Goal: Information Seeking & Learning: Check status

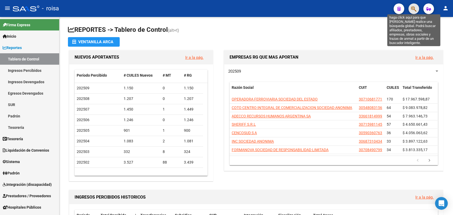
click at [415, 11] on icon "button" at bounding box center [413, 9] width 5 height 6
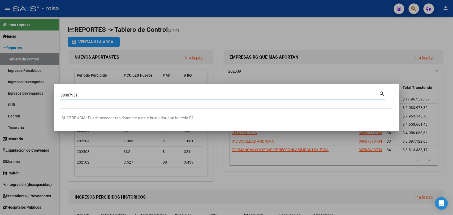
type input "39087931"
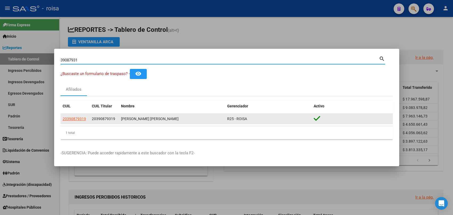
click at [77, 122] on app-link-go-to "20390879319" at bounding box center [74, 119] width 23 height 6
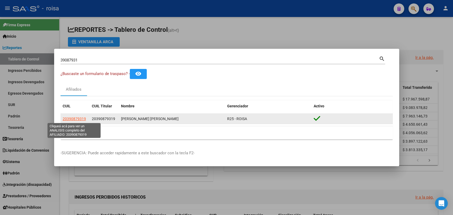
click at [77, 119] on span "20390879319" at bounding box center [74, 119] width 23 height 4
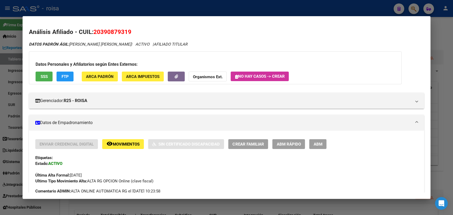
click at [106, 77] on span "ARCA Padrón" at bounding box center [100, 76] width 28 height 5
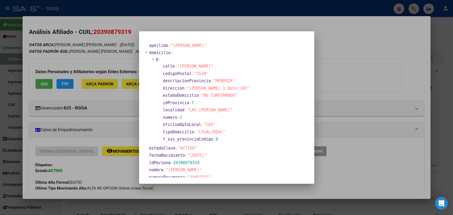
click at [321, 94] on div at bounding box center [226, 107] width 453 height 215
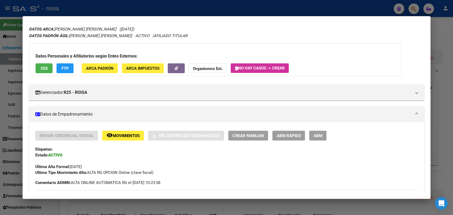
scroll to position [29, 0]
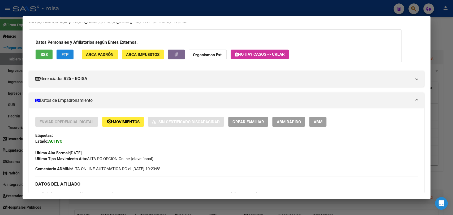
click at [67, 56] on span "FTP" at bounding box center [65, 54] width 7 height 5
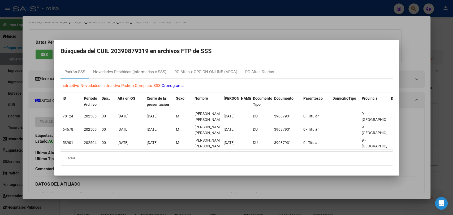
drag, startPoint x: 126, startPoint y: 148, endPoint x: 128, endPoint y: 151, distance: 3.2
click at [128, 151] on datatable-body "78124 202506 00 [DATE] [DATE] [PERSON_NAME] [PERSON_NAME] [DATE] DU 39087931 0 …" at bounding box center [227, 131] width 333 height 42
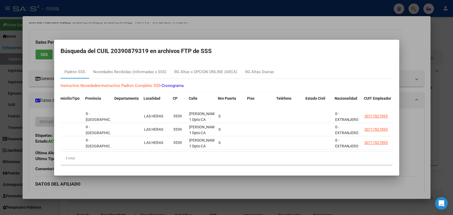
scroll to position [0, 378]
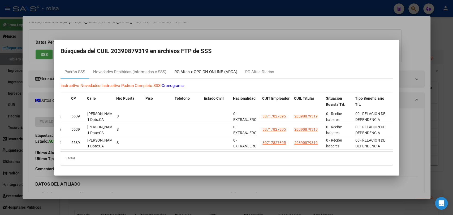
click at [221, 71] on div "RG Altas x OPCION ONLINE (ARCA)" at bounding box center [206, 72] width 63 height 6
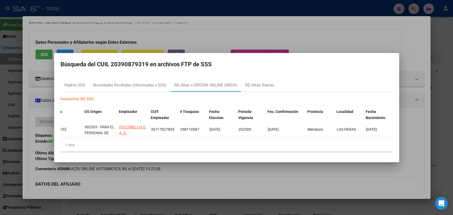
scroll to position [0, 0]
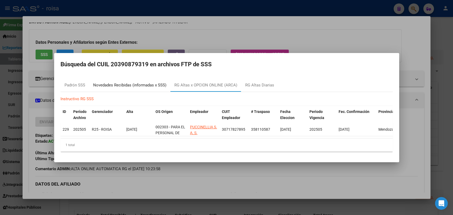
click at [127, 83] on div "Novedades Recibidas (informadas x SSS)" at bounding box center [129, 85] width 73 height 6
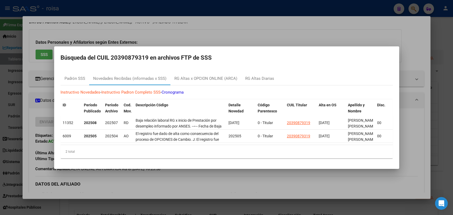
click at [124, 187] on div at bounding box center [226, 107] width 453 height 215
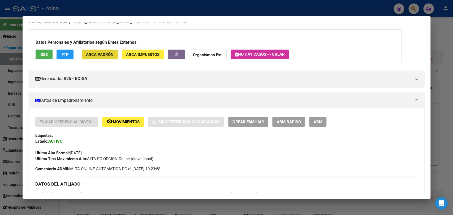
click at [87, 56] on span "ARCA Padrón" at bounding box center [100, 54] width 28 height 5
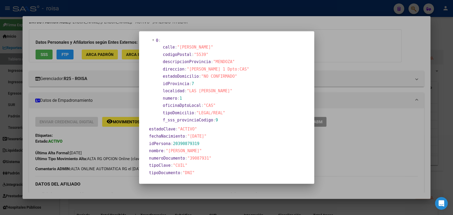
scroll to position [29, 0]
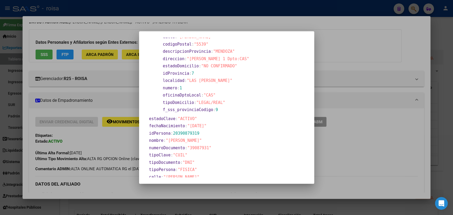
click at [238, 84] on div "apellido : "[PERSON_NAME]" domicilio : 0 : calle : "[PERSON_NAME]" codigoPostal…" at bounding box center [227, 136] width 163 height 249
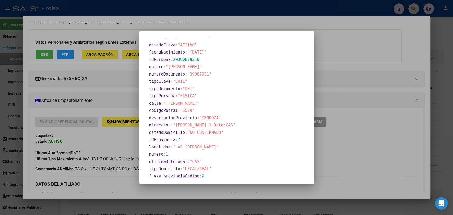
scroll to position [113, 0]
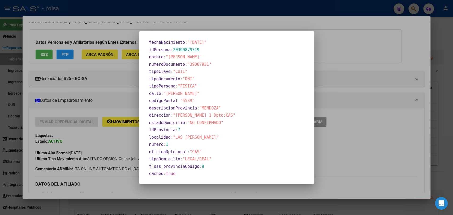
click at [420, 74] on div at bounding box center [226, 107] width 453 height 215
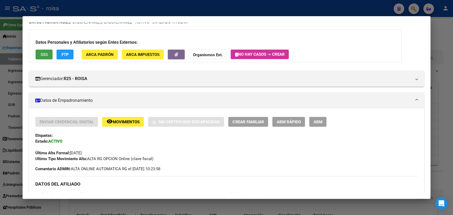
click at [43, 57] on button "SSS" at bounding box center [44, 55] width 17 height 10
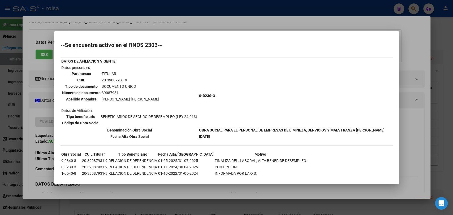
scroll to position [0, 0]
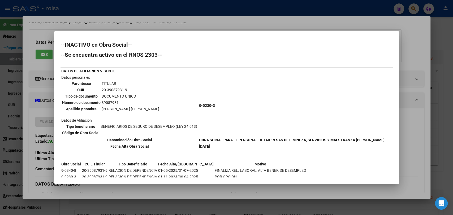
click at [407, 88] on div at bounding box center [226, 107] width 453 height 215
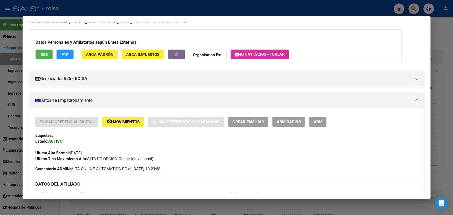
click at [138, 54] on span "ARCA Impuestos" at bounding box center [142, 54] width 33 height 5
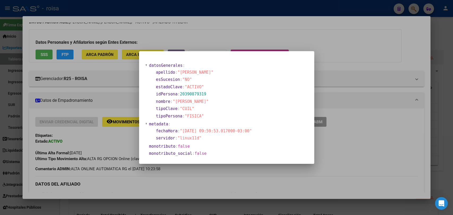
click at [345, 94] on div at bounding box center [226, 107] width 453 height 215
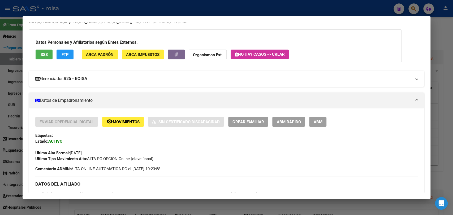
drag, startPoint x: 175, startPoint y: 56, endPoint x: 185, endPoint y: 75, distance: 22.0
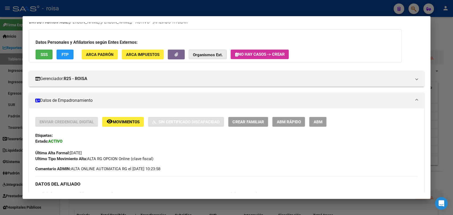
click at [215, 59] on button "Organismos Ext." at bounding box center [208, 55] width 38 height 10
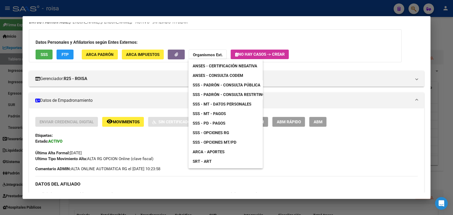
click at [212, 151] on span "ARCA - Aportes" at bounding box center [209, 152] width 32 height 5
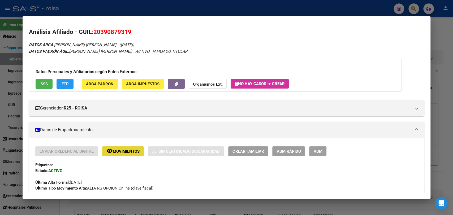
click at [130, 147] on button "remove_red_eye Movimientos" at bounding box center [123, 152] width 42 height 10
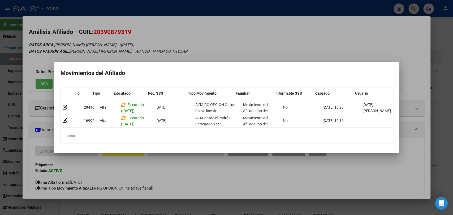
scroll to position [0, 7]
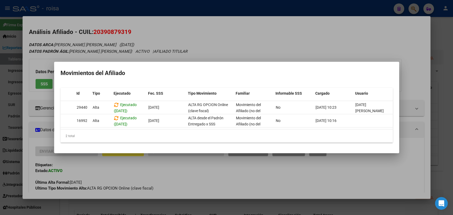
click at [192, 169] on div at bounding box center [226, 107] width 453 height 215
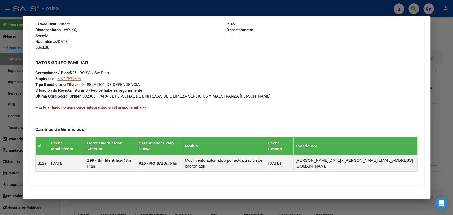
scroll to position [291, 0]
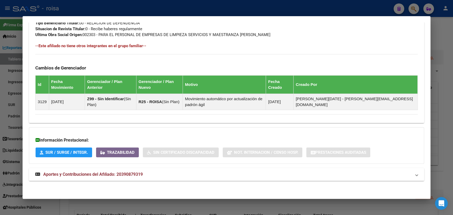
click at [66, 175] on span "Aportes y Contribuciones del Afiliado: 20390879319" at bounding box center [93, 174] width 100 height 5
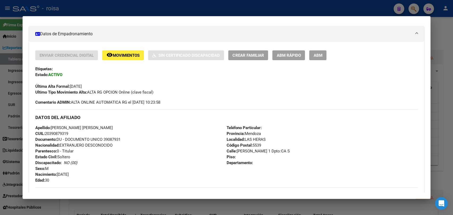
scroll to position [37, 0]
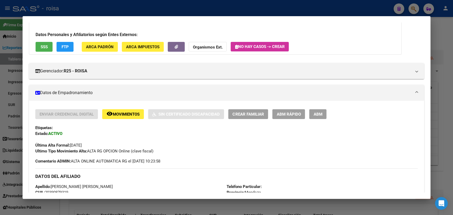
click at [19, 90] on div at bounding box center [226, 107] width 453 height 215
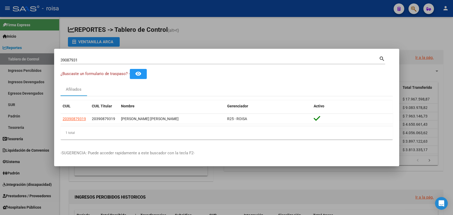
click at [47, 194] on div at bounding box center [226, 107] width 453 height 215
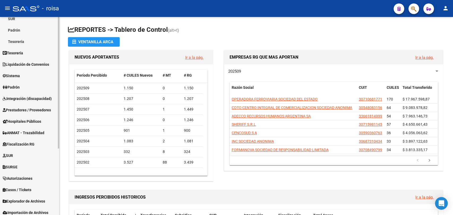
scroll to position [101, 0]
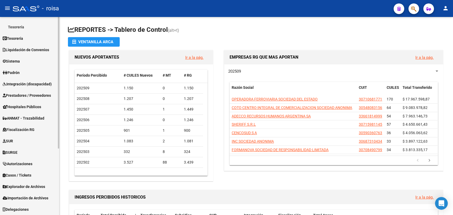
click at [32, 185] on span "Explorador de Archivos" at bounding box center [24, 187] width 43 height 6
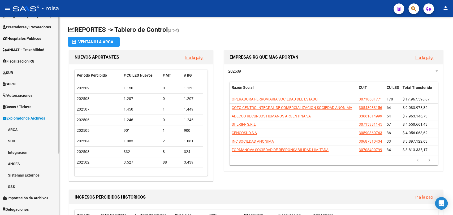
scroll to position [89, 0]
click at [16, 131] on link "ARCA" at bounding box center [29, 129] width 59 height 11
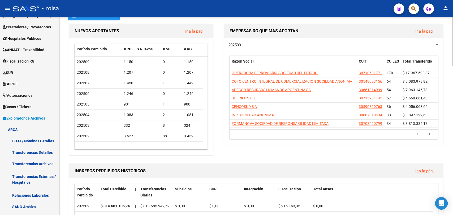
scroll to position [59, 0]
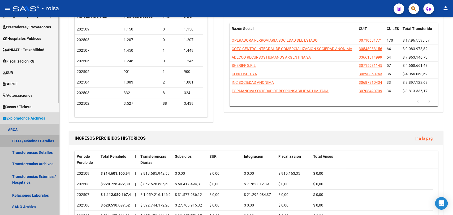
click at [44, 143] on link "DDJJ / Nóminas Detalles" at bounding box center [29, 140] width 59 height 11
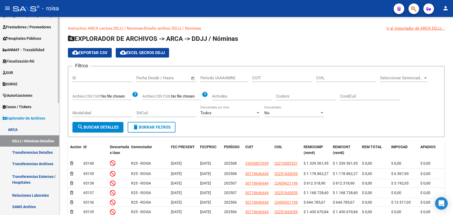
scroll to position [148, 0]
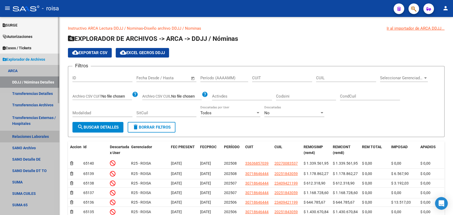
click at [31, 137] on link "Relaciones Laborales" at bounding box center [29, 136] width 59 height 11
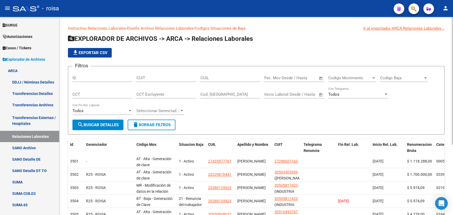
click at [212, 83] on div "CUIL" at bounding box center [231, 79] width 60 height 16
click at [212, 77] on input "CUIL" at bounding box center [231, 78] width 60 height 5
paste input "20-39087931-9"
click at [106, 122] on button "search Buscar Detalles" at bounding box center [98, 125] width 51 height 11
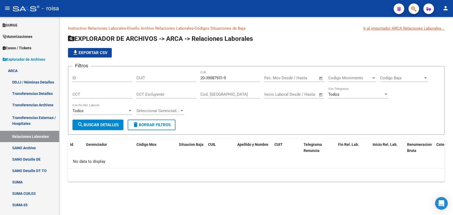
click at [207, 78] on input "20-39087931-9" at bounding box center [231, 78] width 60 height 5
click at [224, 78] on input "20-39087931-9" at bounding box center [231, 78] width 60 height 5
drag, startPoint x: 231, startPoint y: 75, endPoint x: 196, endPoint y: 86, distance: 37.3
click at [196, 86] on div "Filtros ID CUIT 20-39087939 CUIL Fecha inicio – Fecha fin Fec. Mov Desde / Hast…" at bounding box center [257, 95] width 368 height 49
click at [241, 75] on div "20-39087939 CUIL" at bounding box center [231, 76] width 60 height 11
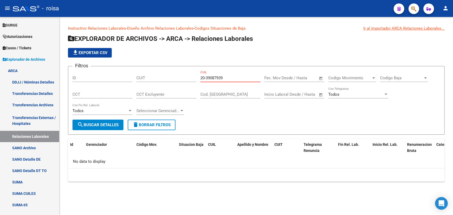
drag, startPoint x: 237, startPoint y: 79, endPoint x: 176, endPoint y: 86, distance: 61.7
click at [177, 86] on div "Filtros ID CUIT 20-39087939 CUIL Fecha inicio – Fecha fin Fec. Mov Desde / Hast…" at bounding box center [257, 95] width 368 height 49
paste input "1-"
drag, startPoint x: 236, startPoint y: 77, endPoint x: 157, endPoint y: 87, distance: 80.2
click at [158, 87] on div "Filtros ID CUIT 20-39087931-9 CUIL Fecha inicio – Fecha fin Fec. Mov Desde / Ha…" at bounding box center [257, 95] width 368 height 49
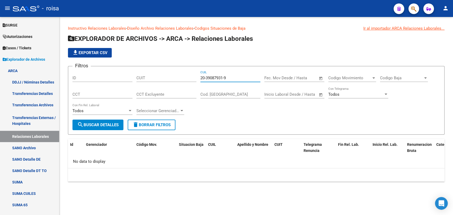
paste input
drag, startPoint x: 229, startPoint y: 81, endPoint x: 106, endPoint y: 93, distance: 123.3
click at [106, 93] on div "Filtros ID CUIT 20-39087931-9 CUIL Fecha inicio – Fecha fin Fec. Mov Desde / Ha…" at bounding box center [257, 95] width 368 height 49
click at [208, 77] on input "20-39087931-9" at bounding box center [231, 78] width 60 height 5
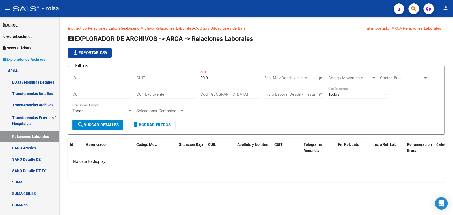
drag, startPoint x: 231, startPoint y: 77, endPoint x: 137, endPoint y: 89, distance: 94.8
click at [137, 89] on div "Filtros ID CUIT 20-9 CUIL Fecha inicio – Fecha fin Fec. Mov Desde / Hasta Codig…" at bounding box center [257, 95] width 368 height 49
paste input "-39087931"
type input "20-39087931-9"
drag, startPoint x: 245, startPoint y: 75, endPoint x: 180, endPoint y: 83, distance: 65.6
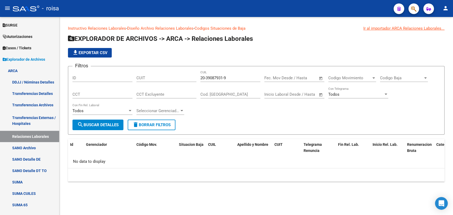
click at [180, 83] on div "Filtros ID CUIT 20-39087931-9 CUIL Fecha inicio – Fecha fin Fec. Mov Desde / Ha…" at bounding box center [257, 95] width 368 height 49
click at [101, 129] on button "search Buscar Detalles" at bounding box center [98, 125] width 51 height 11
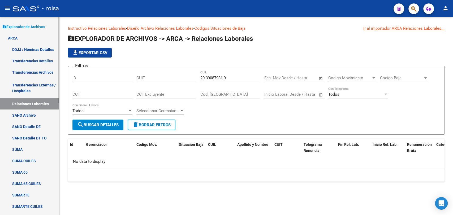
scroll to position [148, 0]
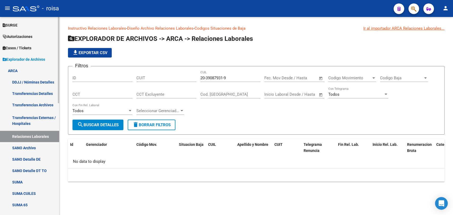
click at [33, 81] on link "DDJJ / Nóminas Detalles" at bounding box center [29, 82] width 59 height 11
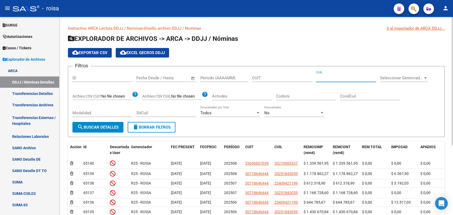
click at [336, 80] on input "CUIL" at bounding box center [346, 78] width 60 height 5
paste input "39-087931"
drag, startPoint x: 345, startPoint y: 78, endPoint x: 269, endPoint y: 83, distance: 75.3
click at [270, 83] on div "Filtros ID Fecha inicio – Fecha fin Fecha Desde / Hasta Período (AAAAMM) CUIT 3…" at bounding box center [257, 97] width 368 height 52
paste input "-39087931"
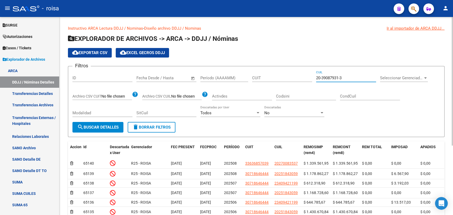
type input "20-39087931-3"
click at [92, 128] on span "search Buscar Detalles" at bounding box center [97, 127] width 41 height 5
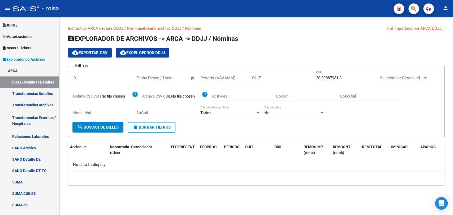
click at [307, 115] on div "No" at bounding box center [292, 113] width 55 height 5
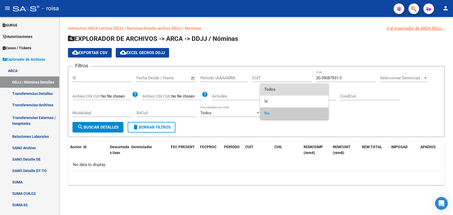
click at [298, 92] on span "Todos" at bounding box center [295, 90] width 60 height 12
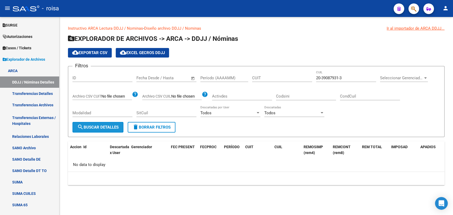
click at [95, 128] on span "search Buscar Detalles" at bounding box center [97, 127] width 41 height 5
click at [34, 94] on link "Transferencias Detalles" at bounding box center [29, 93] width 59 height 11
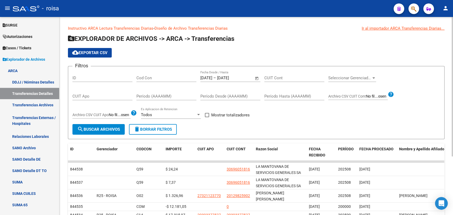
click at [256, 77] on span "Open calendar" at bounding box center [257, 78] width 13 height 13
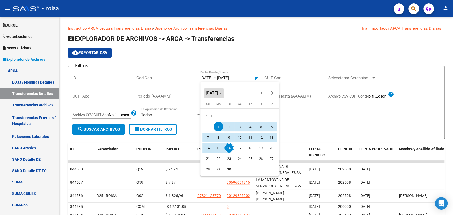
click at [208, 93] on span "[DATE]" at bounding box center [212, 93] width 12 height 5
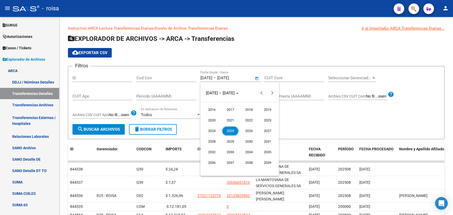
click at [212, 109] on span "2016" at bounding box center [211, 110] width 17 height 10
click at [274, 143] on span "DEC" at bounding box center [267, 142] width 17 height 10
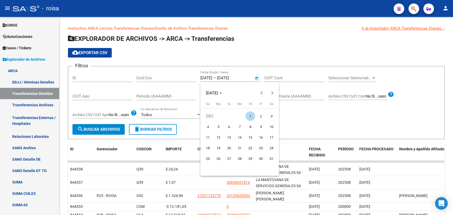
click at [271, 159] on span "31" at bounding box center [272, 159] width 10 height 10
type input "[DATE]"
click at [218, 91] on span "[DATE]" at bounding box center [212, 93] width 12 height 5
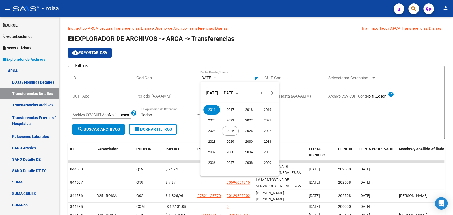
click at [231, 130] on span "2025" at bounding box center [230, 131] width 17 height 10
click at [268, 141] on span "DEC" at bounding box center [267, 142] width 17 height 10
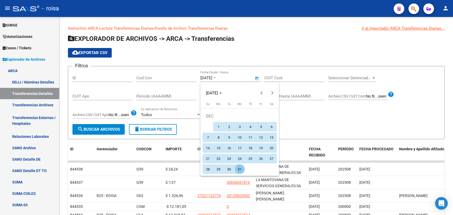
click at [242, 169] on span "31" at bounding box center [240, 170] width 10 height 10
type input "[DATE]"
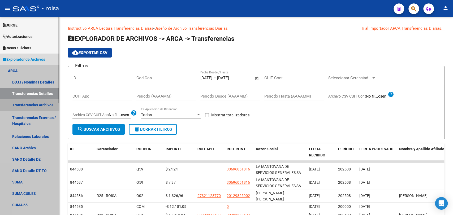
click at [22, 105] on link "Transferencias Archivos" at bounding box center [29, 104] width 59 height 11
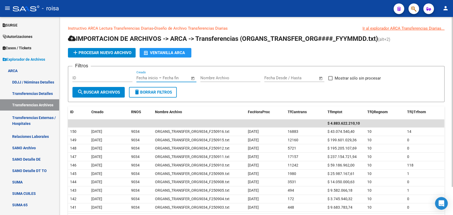
click at [146, 77] on input "text" at bounding box center [148, 78] width 22 height 5
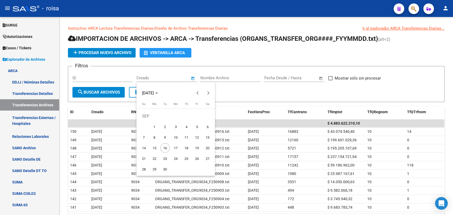
click at [27, 67] on div at bounding box center [226, 107] width 453 height 215
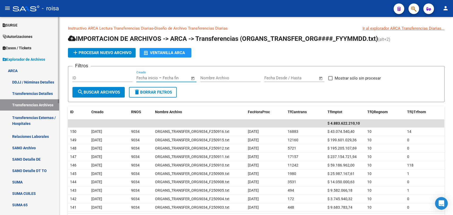
click at [19, 70] on link "ARCA" at bounding box center [29, 70] width 59 height 11
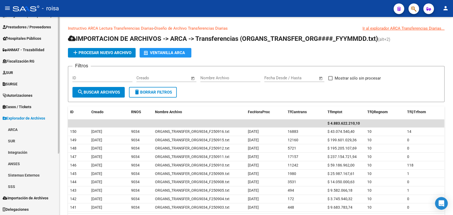
scroll to position [89, 0]
click at [16, 84] on span "SURGE" at bounding box center [10, 84] width 15 height 6
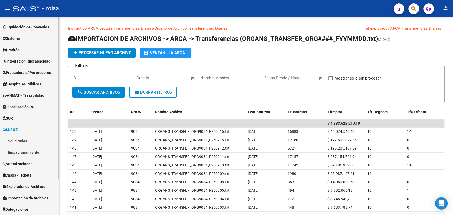
scroll to position [44, 0]
click at [37, 106] on link "Fiscalización RG" at bounding box center [29, 106] width 59 height 11
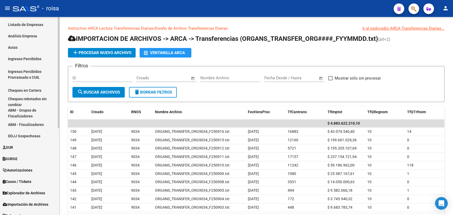
scroll to position [155, 0]
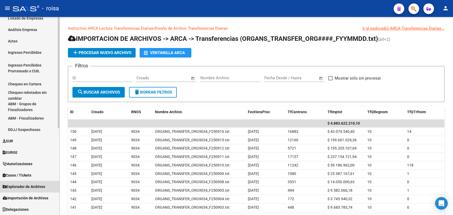
click at [21, 188] on span "Explorador de Archivos" at bounding box center [24, 187] width 43 height 6
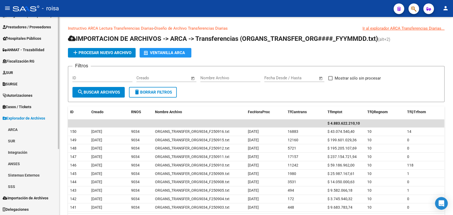
scroll to position [89, 0]
click at [21, 128] on link "ARCA" at bounding box center [29, 129] width 59 height 11
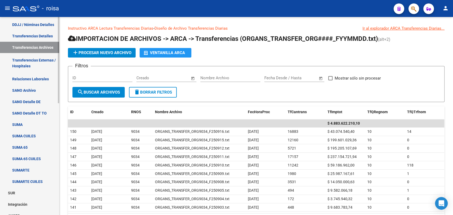
scroll to position [207, 0]
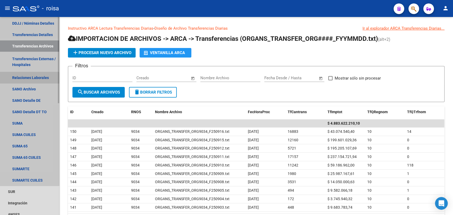
click at [28, 80] on link "Relaciones Laborales" at bounding box center [29, 77] width 59 height 11
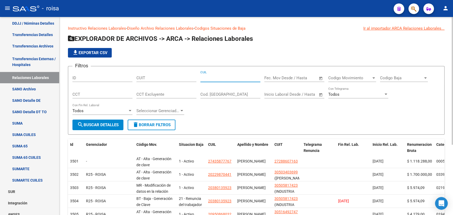
click at [215, 76] on input "CUIL" at bounding box center [231, 78] width 60 height 5
paste input "39-087931"
drag, startPoint x: 223, startPoint y: 79, endPoint x: 176, endPoint y: 78, distance: 47.0
click at [176, 78] on div "Filtros ID CUIT 39-087931 CUIL Fecha inicio – Fecha fin Fec. Mov Desde / Hasta …" at bounding box center [257, 95] width 368 height 49
paste input "-39087931"
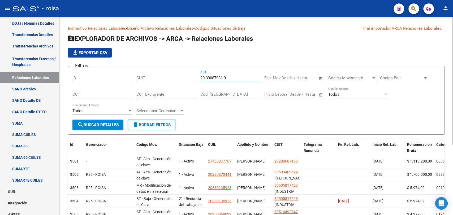
type input "20-39087931-9"
click at [107, 132] on form "Filtros ID CUIT 20-39087931-9 CUIL Fecha inicio – Fecha fin Fec. Mov Desde / Ha…" at bounding box center [256, 100] width 377 height 69
click at [108, 126] on span "search Buscar Detalles" at bounding box center [97, 125] width 41 height 5
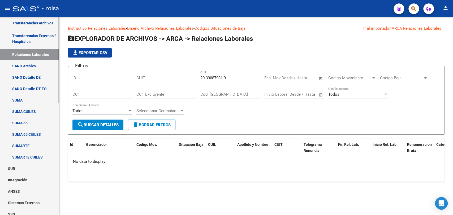
scroll to position [258, 0]
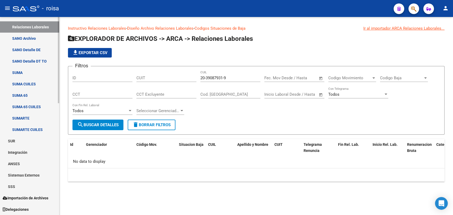
click at [25, 187] on link "SSS" at bounding box center [29, 186] width 59 height 11
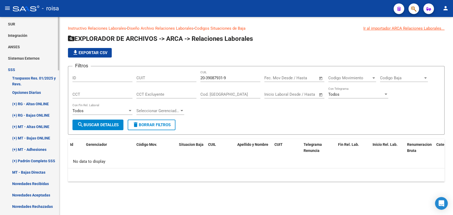
scroll to position [376, 0]
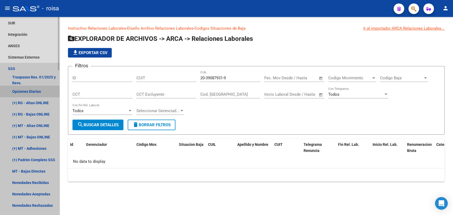
click at [33, 91] on link "Opciones Diarias" at bounding box center [29, 91] width 59 height 11
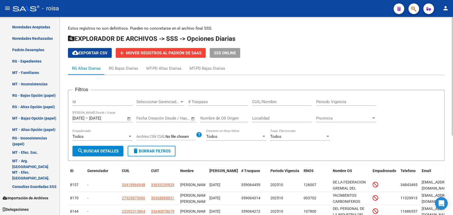
scroll to position [375, 0]
click at [286, 102] on input "CUIL/Nombre" at bounding box center [282, 102] width 60 height 5
paste input "39087931"
click at [252, 100] on input "39087931" at bounding box center [282, 102] width 60 height 5
type input "20390879319"
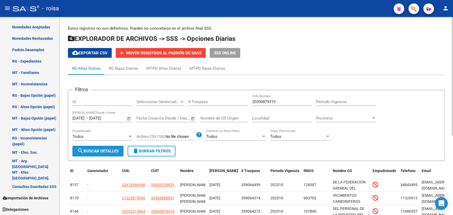
click at [105, 147] on button "search Buscar Detalles" at bounding box center [98, 151] width 51 height 11
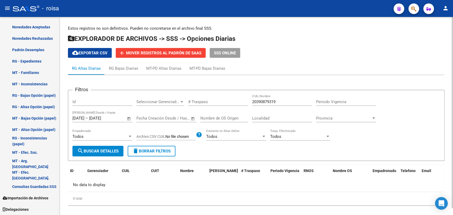
click at [130, 122] on span "Open calendar" at bounding box center [129, 118] width 13 height 13
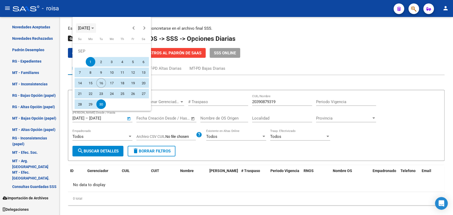
click at [90, 27] on span "[DATE]" at bounding box center [84, 28] width 12 height 5
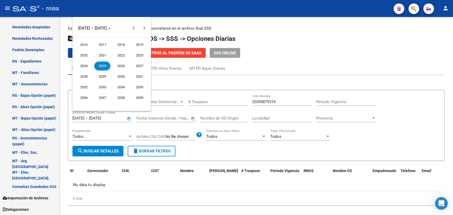
click at [86, 45] on span "2016" at bounding box center [83, 45] width 17 height 10
click at [85, 52] on span "JAN" at bounding box center [83, 56] width 17 height 10
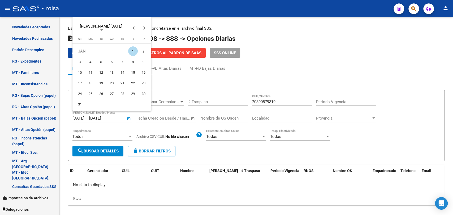
click at [136, 49] on span "1" at bounding box center [133, 51] width 10 height 10
type input "[DATE]"
click at [79, 24] on span "Choose month and year" at bounding box center [101, 28] width 50 height 13
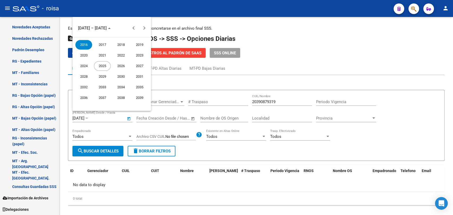
click at [102, 65] on span "2025" at bounding box center [102, 66] width 17 height 10
click at [147, 77] on span "DEC" at bounding box center [139, 77] width 17 height 10
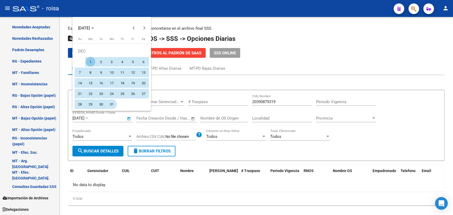
drag, startPoint x: 109, startPoint y: 105, endPoint x: 109, endPoint y: 109, distance: 4.5
click at [109, 106] on span "31" at bounding box center [112, 105] width 10 height 10
type input "[DATE]"
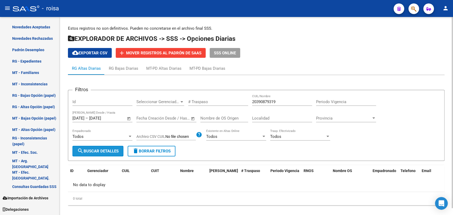
click at [100, 150] on span "search Buscar Detalles" at bounding box center [97, 151] width 41 height 5
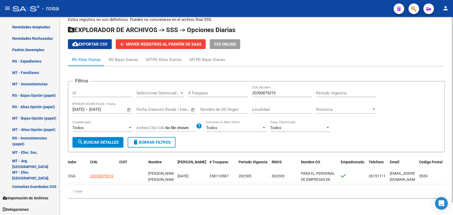
scroll to position [0, 0]
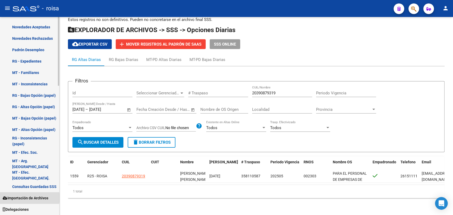
click at [27, 198] on span "Importación de Archivos" at bounding box center [26, 199] width 46 height 6
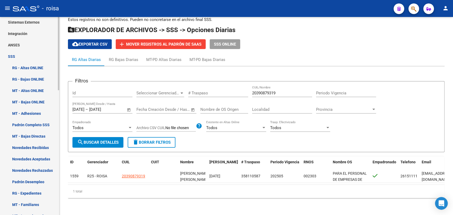
scroll to position [190, 0]
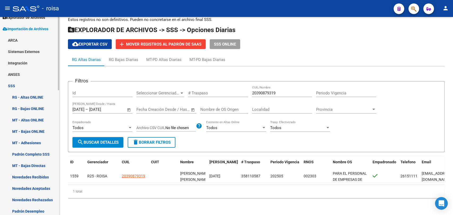
click at [38, 97] on link "RG - Altas ONLINE" at bounding box center [29, 97] width 59 height 11
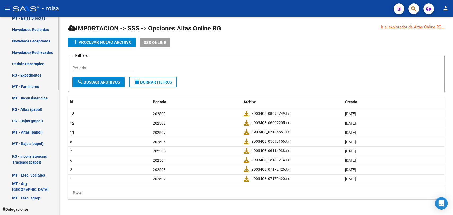
scroll to position [161, 0]
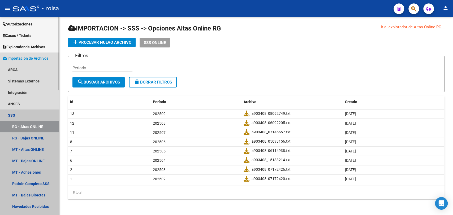
click at [15, 114] on link "SSS" at bounding box center [29, 115] width 59 height 11
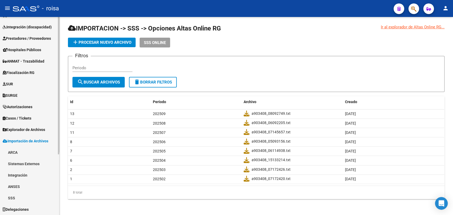
scroll to position [78, 0]
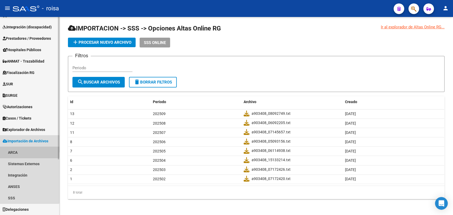
click at [20, 151] on link "ARCA" at bounding box center [29, 152] width 59 height 11
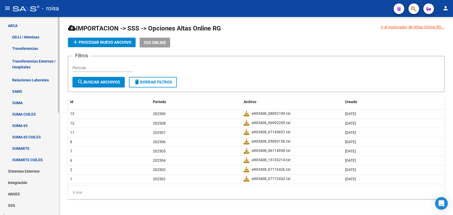
scroll to position [212, 0]
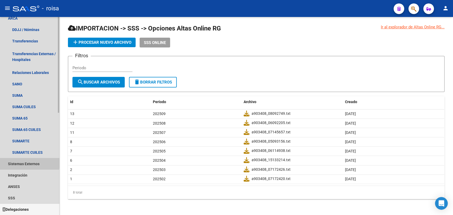
click at [24, 162] on link "Sistemas Externos" at bounding box center [29, 163] width 59 height 11
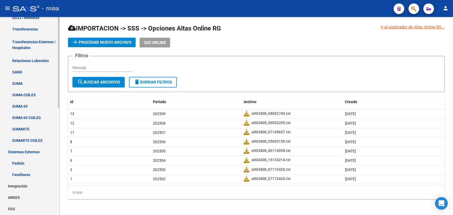
scroll to position [235, 0]
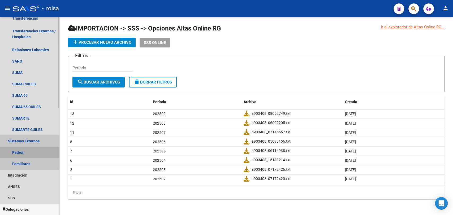
click at [27, 151] on link "Padrón" at bounding box center [29, 152] width 59 height 11
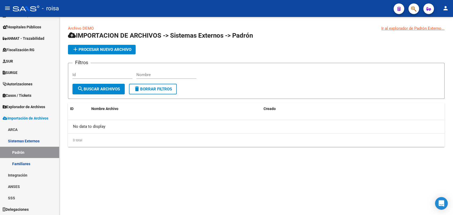
scroll to position [101, 0]
click at [154, 77] on div "Nombre" at bounding box center [167, 72] width 60 height 11
click at [96, 75] on input "Id" at bounding box center [103, 75] width 60 height 5
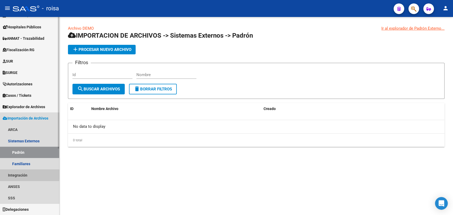
click at [23, 175] on link "Integración" at bounding box center [29, 175] width 59 height 11
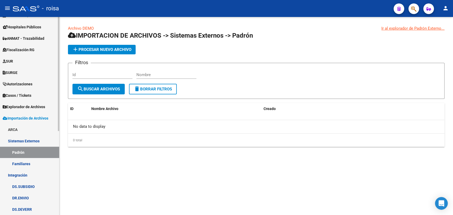
scroll to position [146, 0]
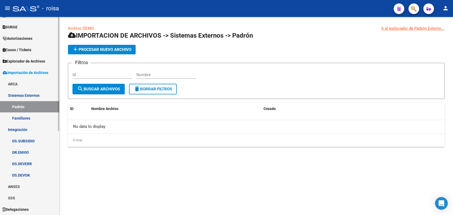
click at [21, 126] on link "Integración" at bounding box center [29, 129] width 59 height 11
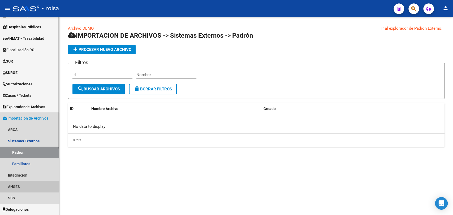
click at [19, 183] on link "ANSES" at bounding box center [29, 186] width 59 height 11
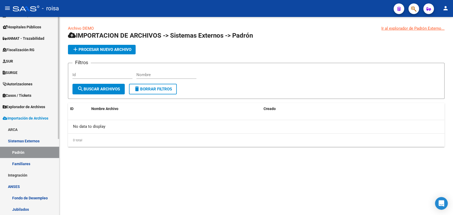
scroll to position [124, 0]
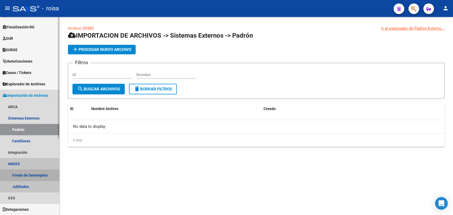
click at [20, 172] on link "Fondo de Desempleo" at bounding box center [29, 175] width 59 height 11
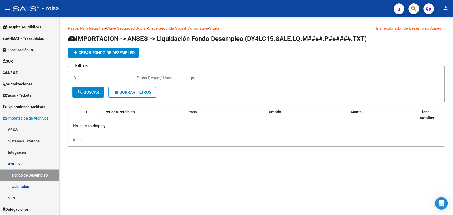
scroll to position [101, 0]
drag, startPoint x: 192, startPoint y: 40, endPoint x: 281, endPoint y: 45, distance: 89.4
click at [281, 45] on app-list-header "IMPORTACION -> ANSES -> Liquidación Fondo Desempleo (DY4LC15.SALE.LQ.M####.P###…" at bounding box center [256, 69] width 377 height 68
click at [179, 52] on div "add Crear Fondo de Desempleo" at bounding box center [256, 53] width 377 height 10
click at [32, 109] on span "Explorador de Archivos" at bounding box center [24, 107] width 43 height 6
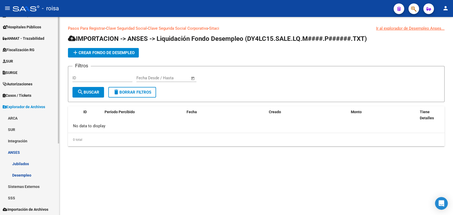
scroll to position [83, 0]
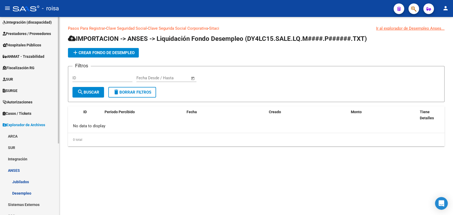
click at [12, 149] on link "SUR" at bounding box center [29, 147] width 59 height 11
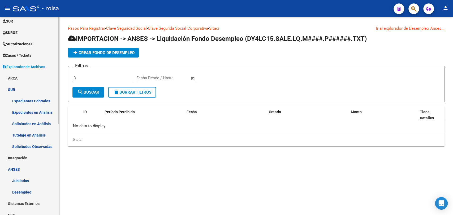
scroll to position [142, 0]
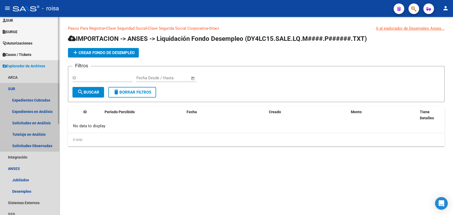
click at [7, 89] on link "SUR" at bounding box center [29, 88] width 59 height 11
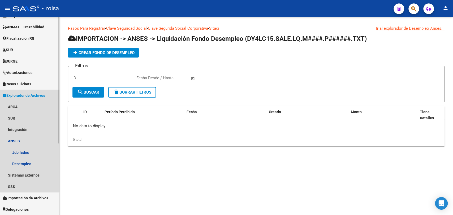
click at [21, 96] on span "Explorador de Archivos" at bounding box center [24, 96] width 43 height 6
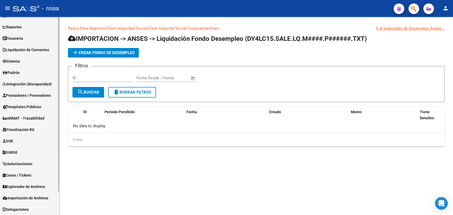
scroll to position [21, 0]
click at [21, 141] on link "SUR" at bounding box center [29, 140] width 59 height 11
click at [21, 139] on link "SUR" at bounding box center [29, 140] width 59 height 11
